Goal: Task Accomplishment & Management: Complete application form

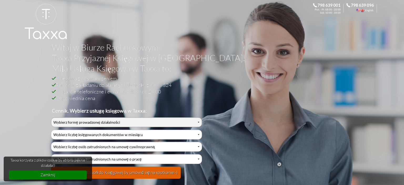
click at [51, 117] on select "Wybierz formę prowadzonej działalności Działalność jednoosobowa Działalność jed…" at bounding box center [126, 122] width 151 height 10
select select "0"
click option "Działalność jednoosobowa" at bounding box center [0, 0] width 0 height 0
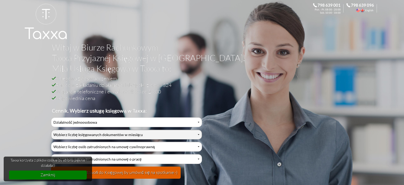
click at [51, 130] on select "Wybierz liczbę księgowanych dokumentów w miesiącu 0-1 2-3 4-5 6-10 11-20 21-30 …" at bounding box center [126, 135] width 151 height 10
select select "3"
click option "6-10" at bounding box center [0, 0] width 0 height 0
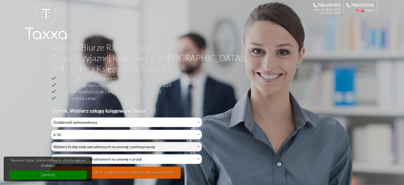
click at [51, 142] on select "Wybierz liczbę osób zatrudnionych na umowę cywilnoprawną 0 1 2 3 4 5 6 7 8 9 10…" at bounding box center [126, 147] width 151 height 10
select select "0"
click option "0" at bounding box center [0, 0] width 0 height 0
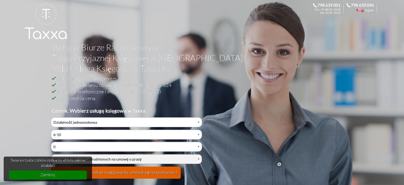
click at [51, 154] on select "Wybierz liczbę osób zatrudnionych na umowę o pracę 0 1 2 3 4 5 6 7 8 9 10 11 12…" at bounding box center [126, 159] width 151 height 10
select select "0"
click option "0" at bounding box center [0, 0] width 0 height 0
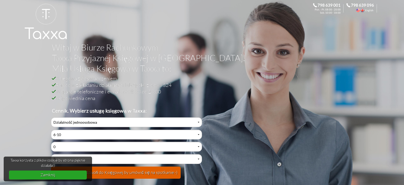
click at [49, 178] on link "Zamknij" at bounding box center [48, 175] width 78 height 9
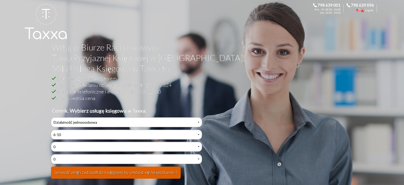
click at [125, 172] on button "Sprawdź cenę i zadzwoń do Księgowej by umówić się na spotkanie:-)" at bounding box center [116, 173] width 130 height 12
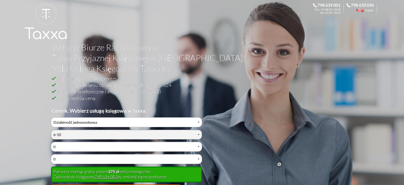
click at [51, 130] on select "Wybierz liczbę księgowanych dokumentów w miesiącu 0-1 2-3 4-5 6-10 11-20 21-30 …" at bounding box center [126, 135] width 151 height 10
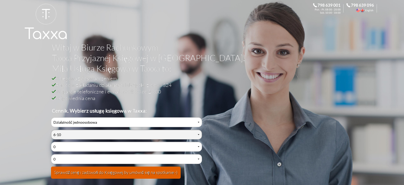
select select "1"
click option "2-3" at bounding box center [0, 0] width 0 height 0
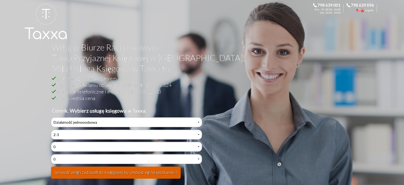
click at [167, 171] on button "Sprawdź cenę i zadzwoń do Księgowej by umówić się na spotkanie:-)" at bounding box center [116, 173] width 130 height 12
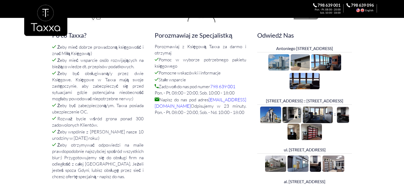
scroll to position [399, 0]
